Goal: Obtain resource: Download file/media

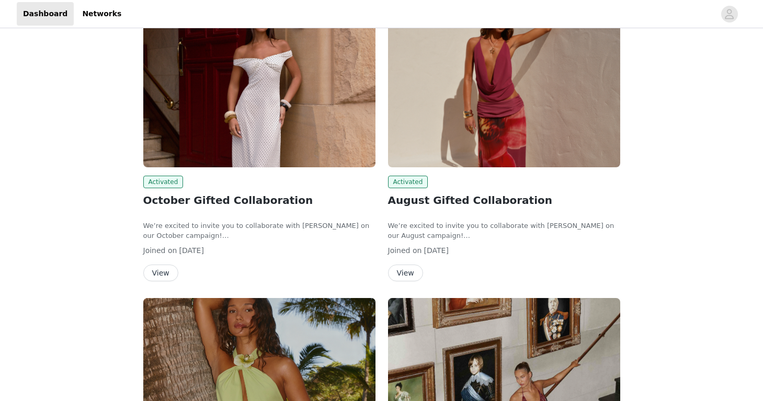
scroll to position [106, 0]
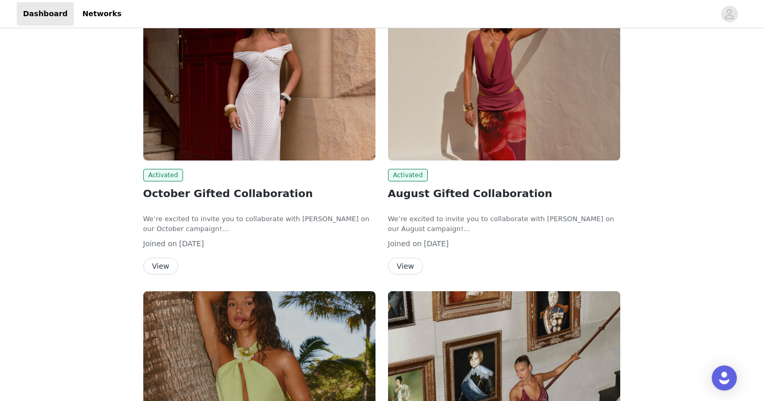
click at [148, 269] on button "View" at bounding box center [160, 266] width 35 height 17
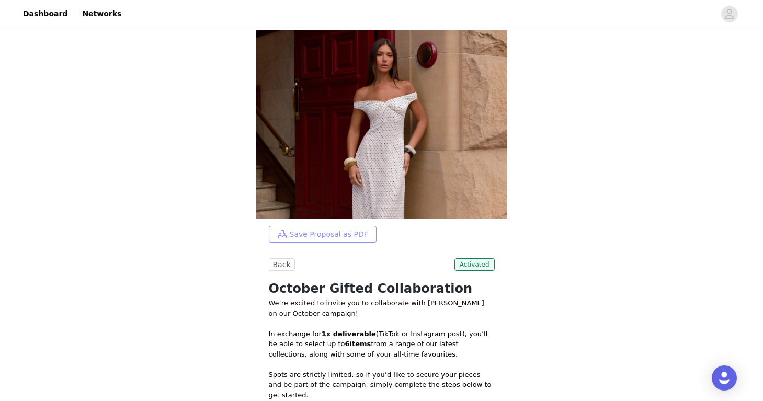
click at [341, 235] on button "Save Proposal as PDF" at bounding box center [323, 234] width 108 height 17
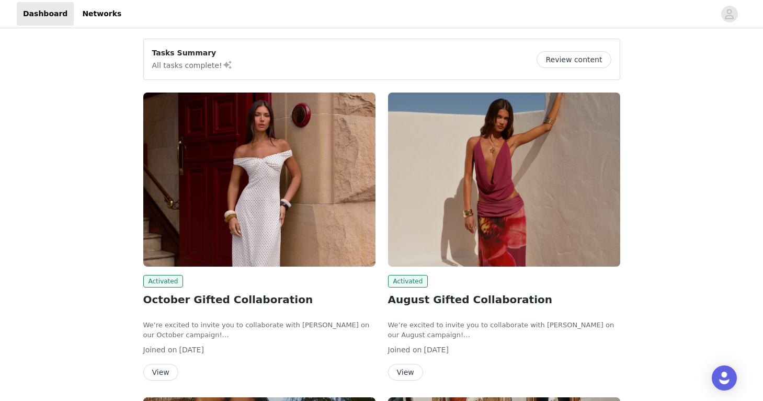
click at [568, 56] on button "Review content" at bounding box center [574, 59] width 74 height 17
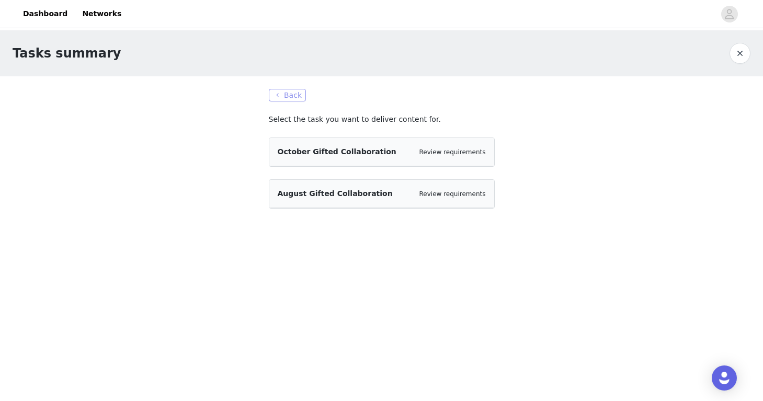
click at [282, 91] on button "Back" at bounding box center [288, 95] width 38 height 13
